Goal: Task Accomplishment & Management: Complete application form

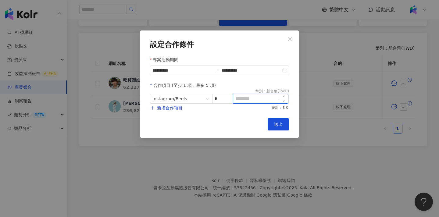
click at [243, 99] on input at bounding box center [260, 98] width 55 height 9
type input "*****"
click at [177, 106] on span "新增合作項目" at bounding box center [170, 107] width 26 height 5
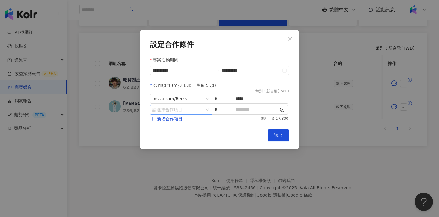
click at [177, 106] on input "search" at bounding box center [177, 109] width 51 height 9
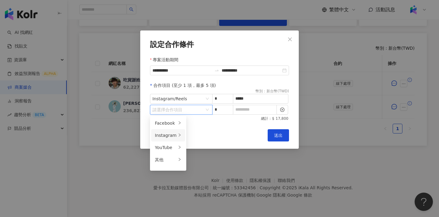
click at [173, 134] on div "Instagram" at bounding box center [166, 135] width 22 height 7
click at [203, 159] on span "限時動態" at bounding box center [199, 159] width 17 height 5
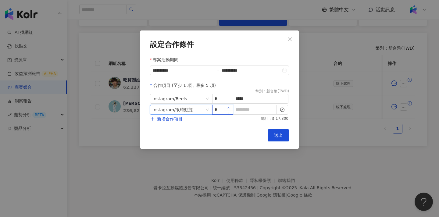
type input "*"
click at [227, 107] on icon "up" at bounding box center [228, 108] width 2 height 2
click at [247, 109] on input at bounding box center [254, 109] width 43 height 9
type input "*"
click at [274, 137] on span "送出" at bounding box center [278, 135] width 9 height 5
